Goal: Transaction & Acquisition: Obtain resource

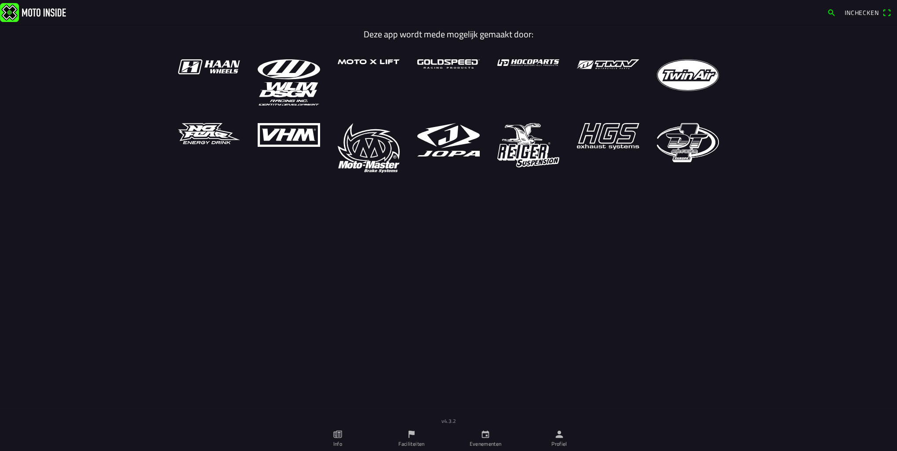
click at [480, 438] on ion-label "Evenementen" at bounding box center [486, 444] width 32 height 8
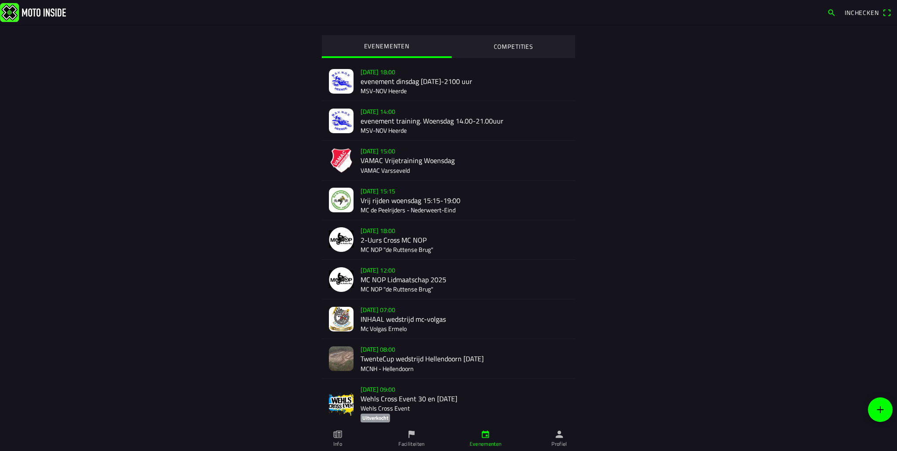
click at [401, 368] on div "[DATE] 08:00 TwenteCup wedstrijd Hellendoorn [DATE] MCNH - Hellendoorn" at bounding box center [463, 358] width 207 height 39
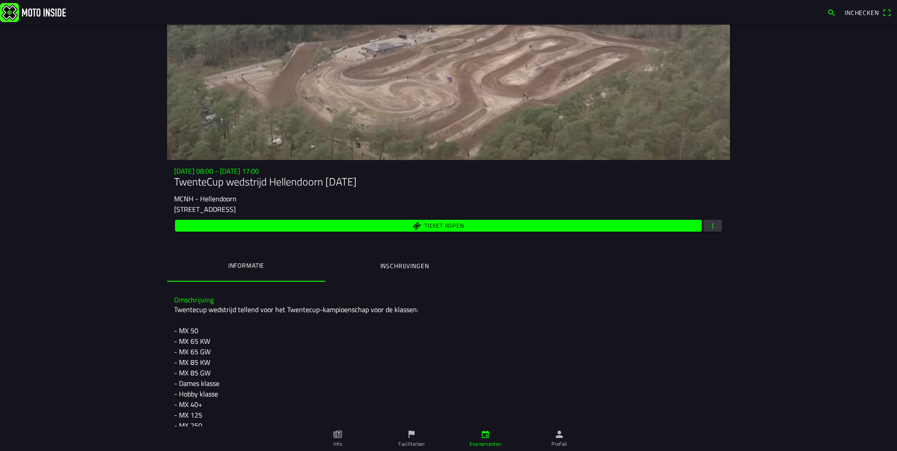
click at [718, 227] on button "button" at bounding box center [712, 226] width 18 height 12
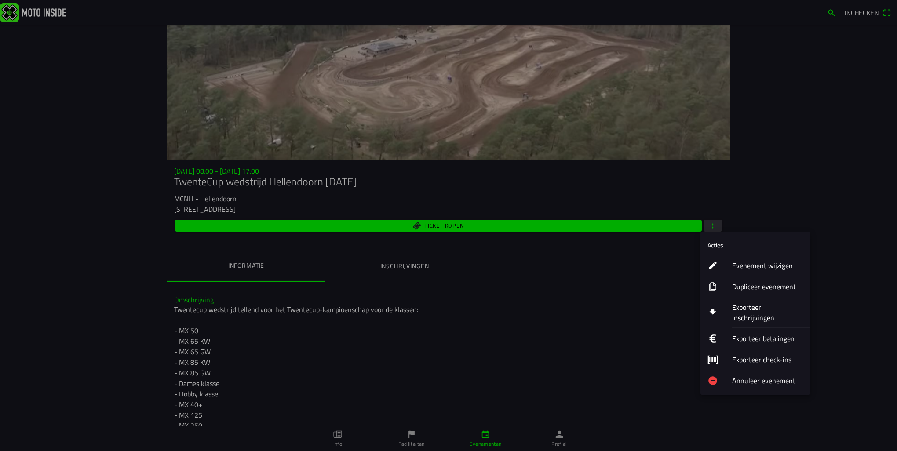
click at [749, 306] on ion-label "Exporteer inschrijvingen" at bounding box center [767, 312] width 71 height 21
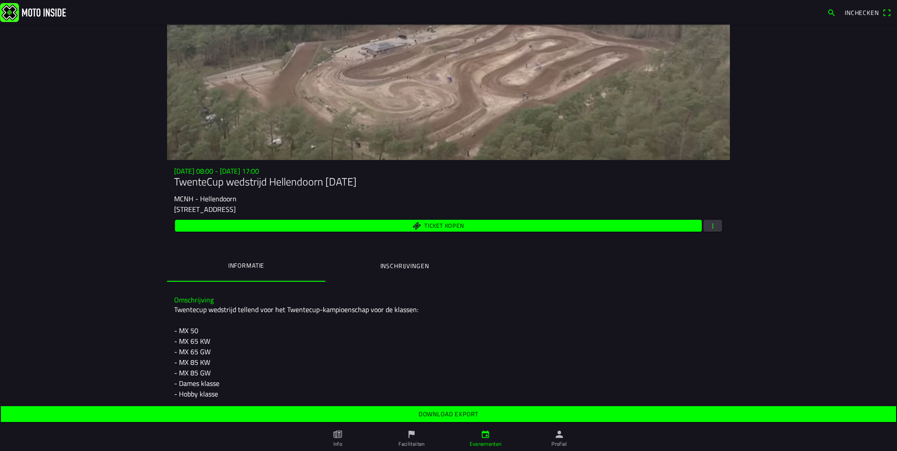
click at [0, 0] on slot "Download export" at bounding box center [0, 0] width 0 height 0
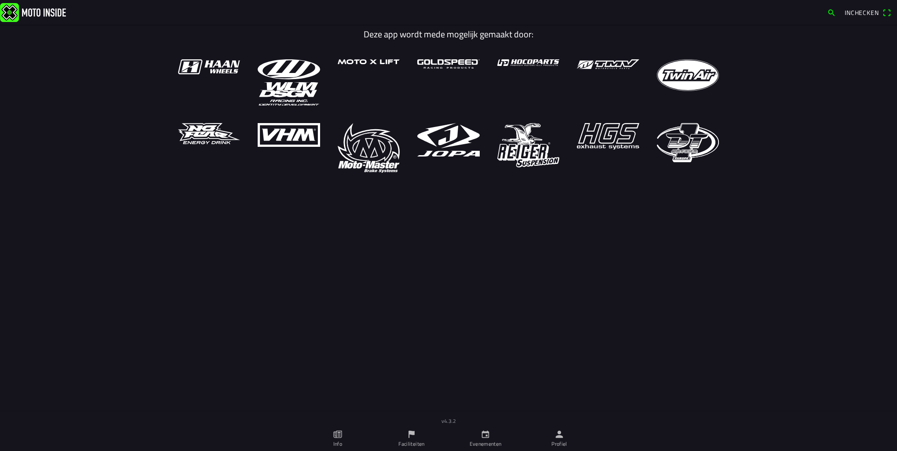
click at [555, 438] on ion-label "Profiel" at bounding box center [559, 444] width 16 height 8
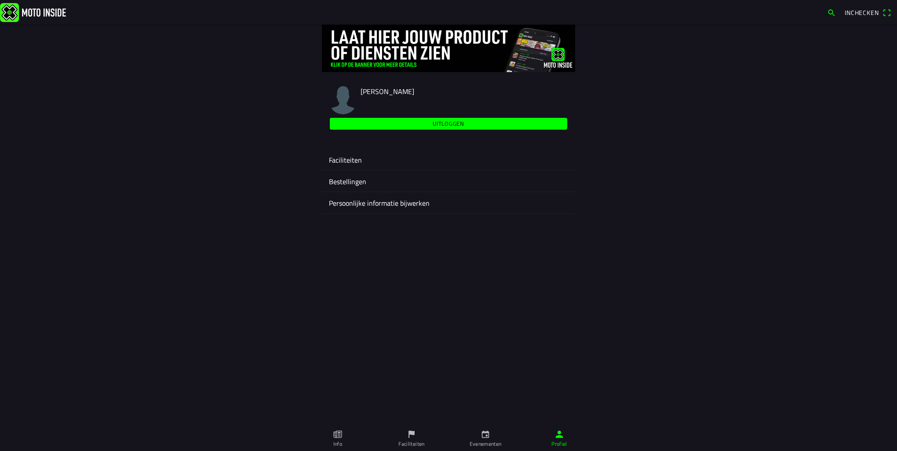
click at [343, 160] on ion-label "Faciliteiten" at bounding box center [448, 160] width 239 height 11
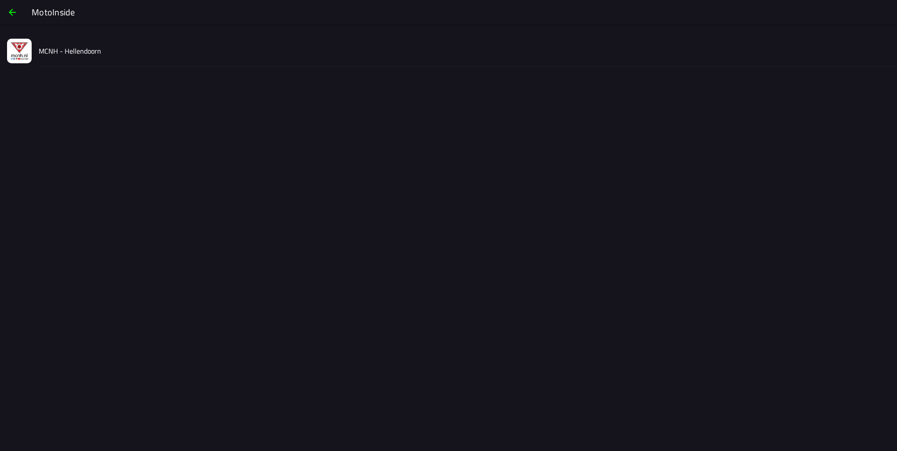
click at [59, 43] on div "MCNH - Hellendoorn" at bounding box center [464, 50] width 851 height 31
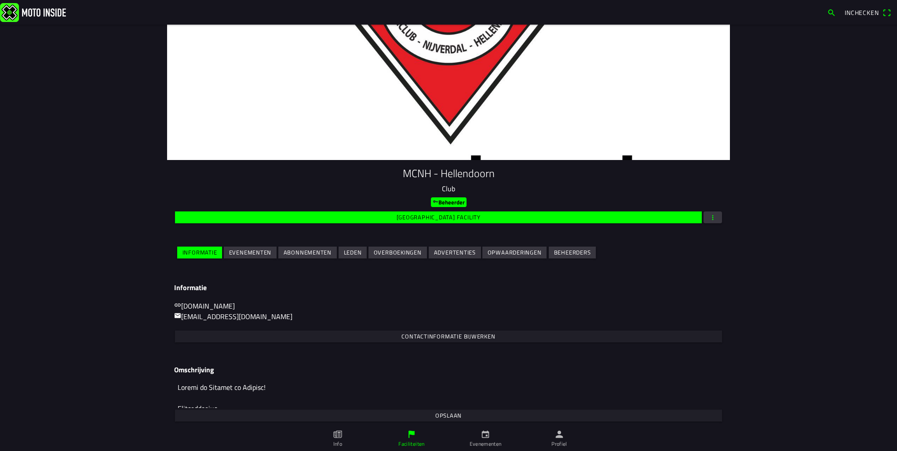
click at [0, 0] on slot "Evenementen" at bounding box center [0, 0] width 0 height 0
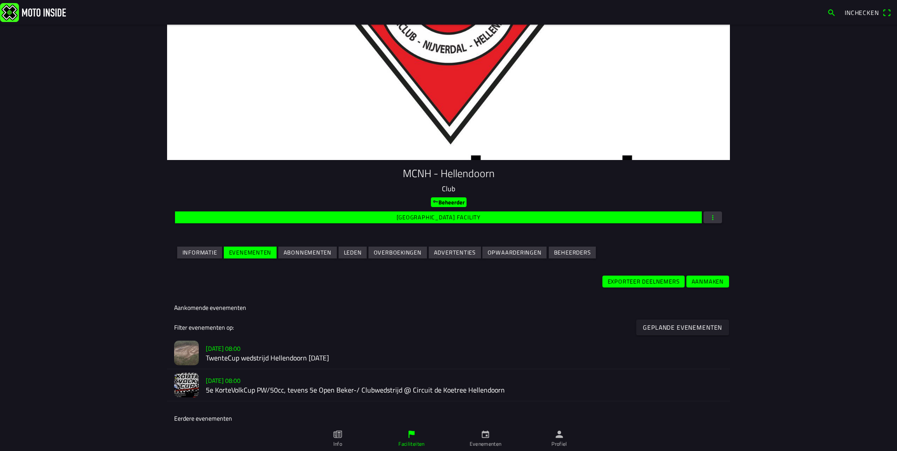
click at [251, 358] on h2 "TwenteCup wedstrijd Hellendoorn [DATE]" at bounding box center [464, 358] width 517 height 8
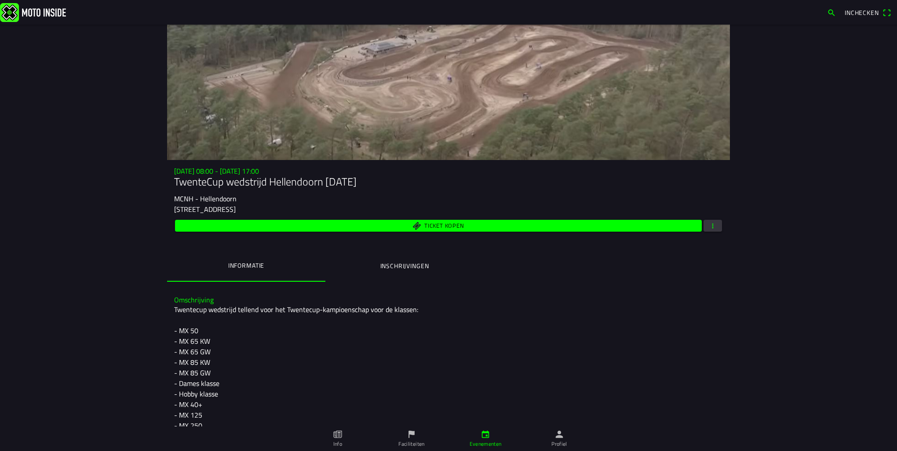
click at [709, 229] on span "button" at bounding box center [713, 226] width 8 height 12
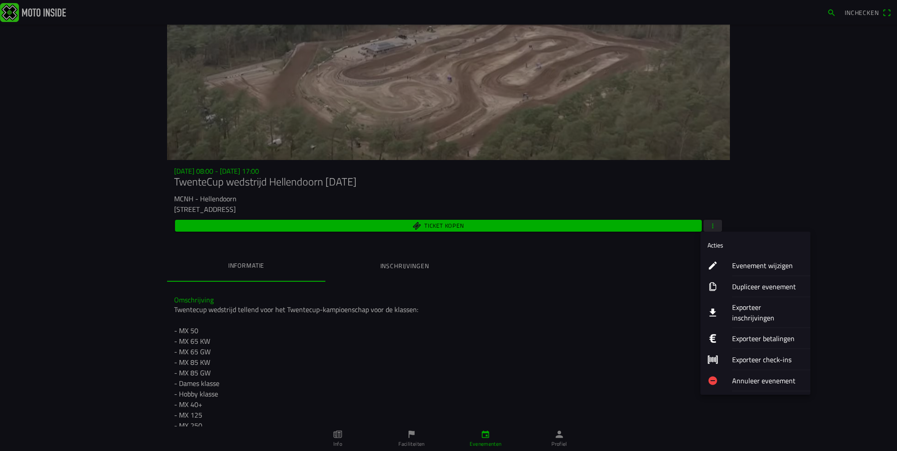
click at [754, 306] on ion-label "Exporteer inschrijvingen" at bounding box center [767, 312] width 71 height 21
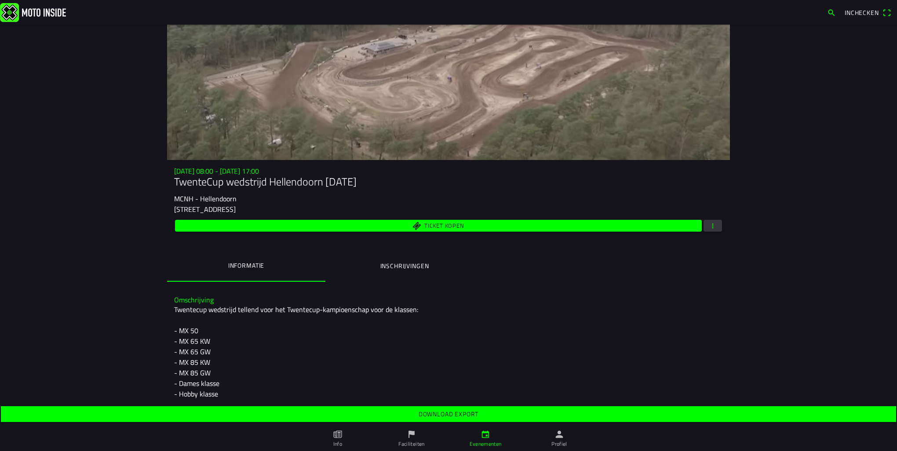
click at [0, 0] on slot "Download export" at bounding box center [0, 0] width 0 height 0
